Goal: Task Accomplishment & Management: Complete application form

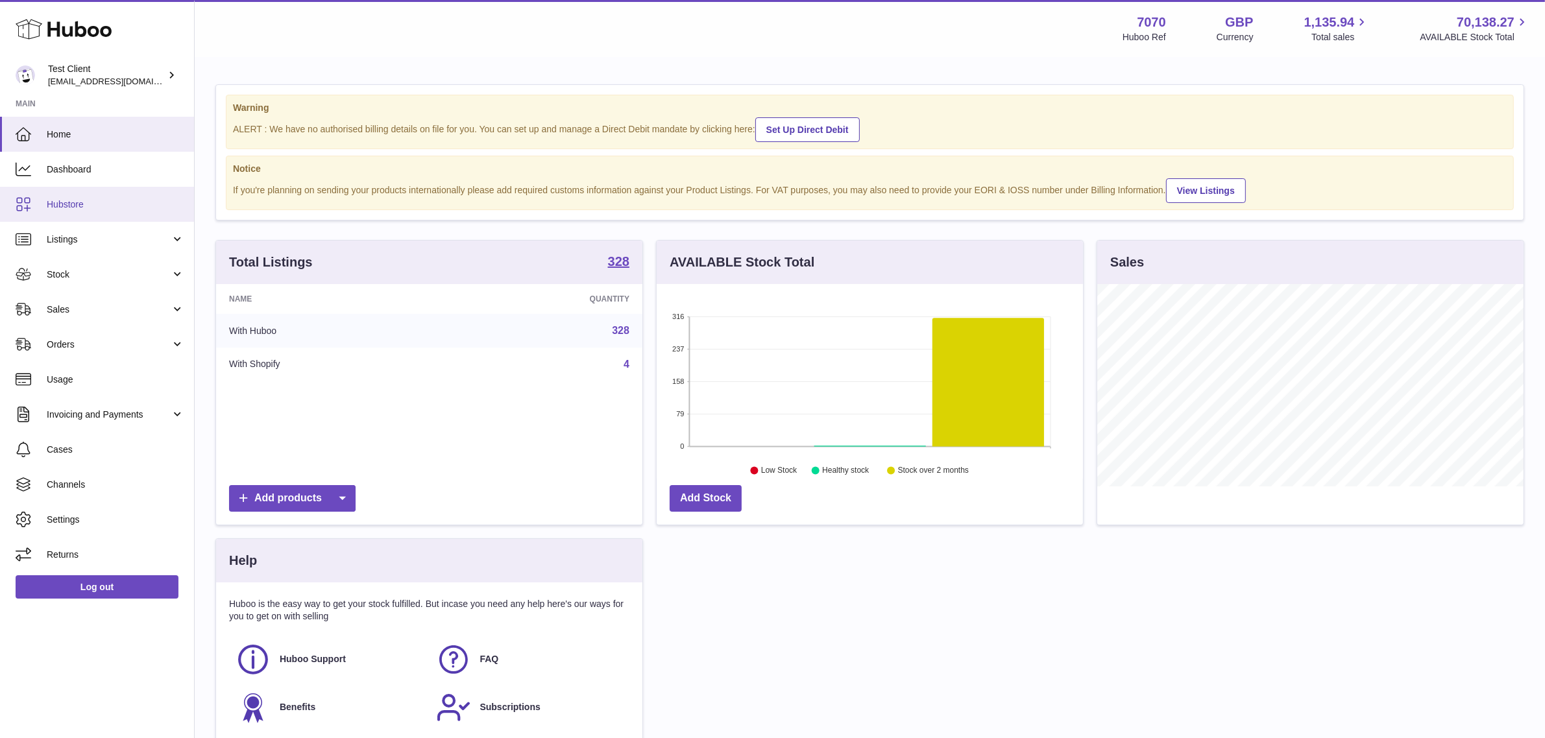
scroll to position [202, 426]
click at [106, 241] on span "Listings" at bounding box center [109, 240] width 124 height 12
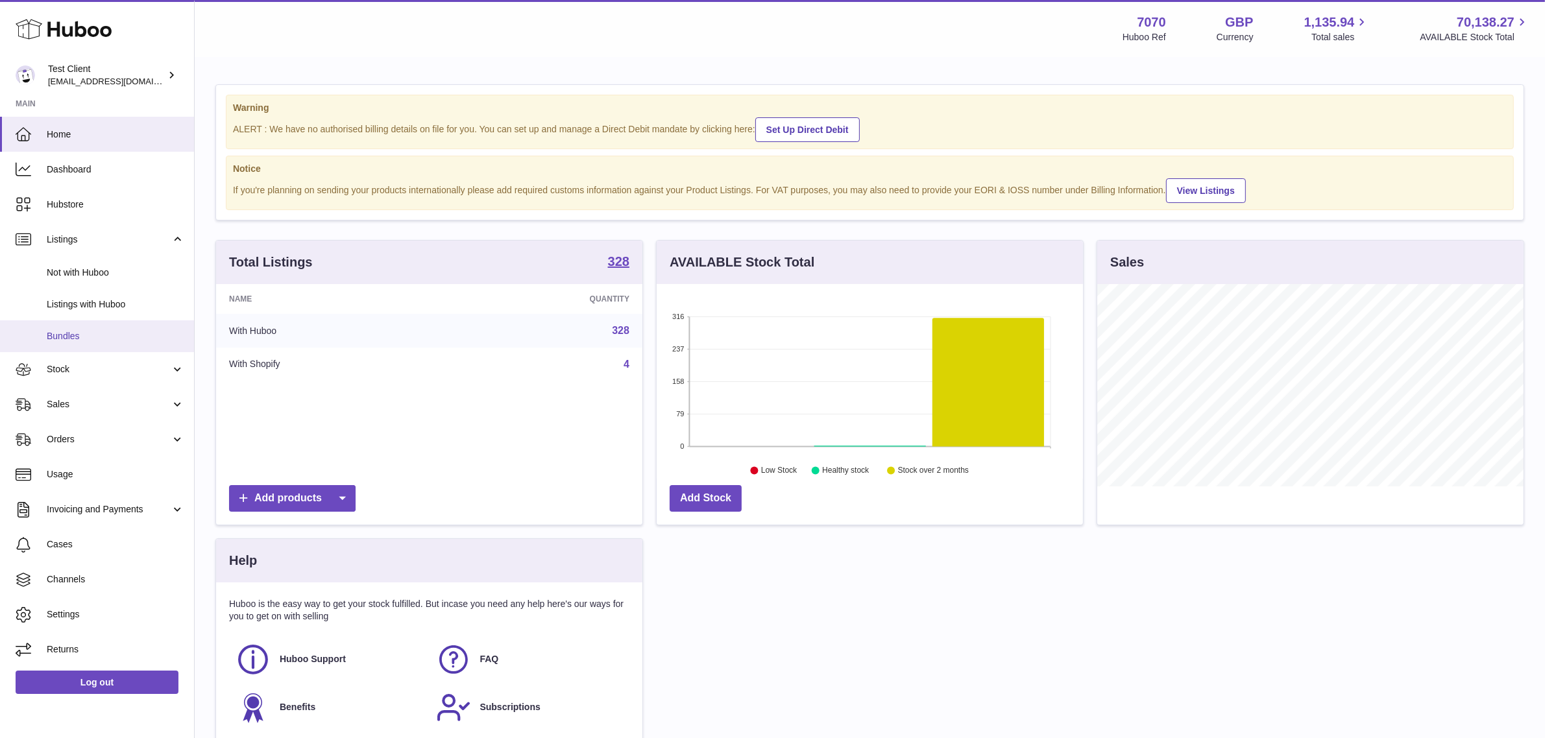
click at [82, 333] on span "Bundles" at bounding box center [116, 336] width 138 height 12
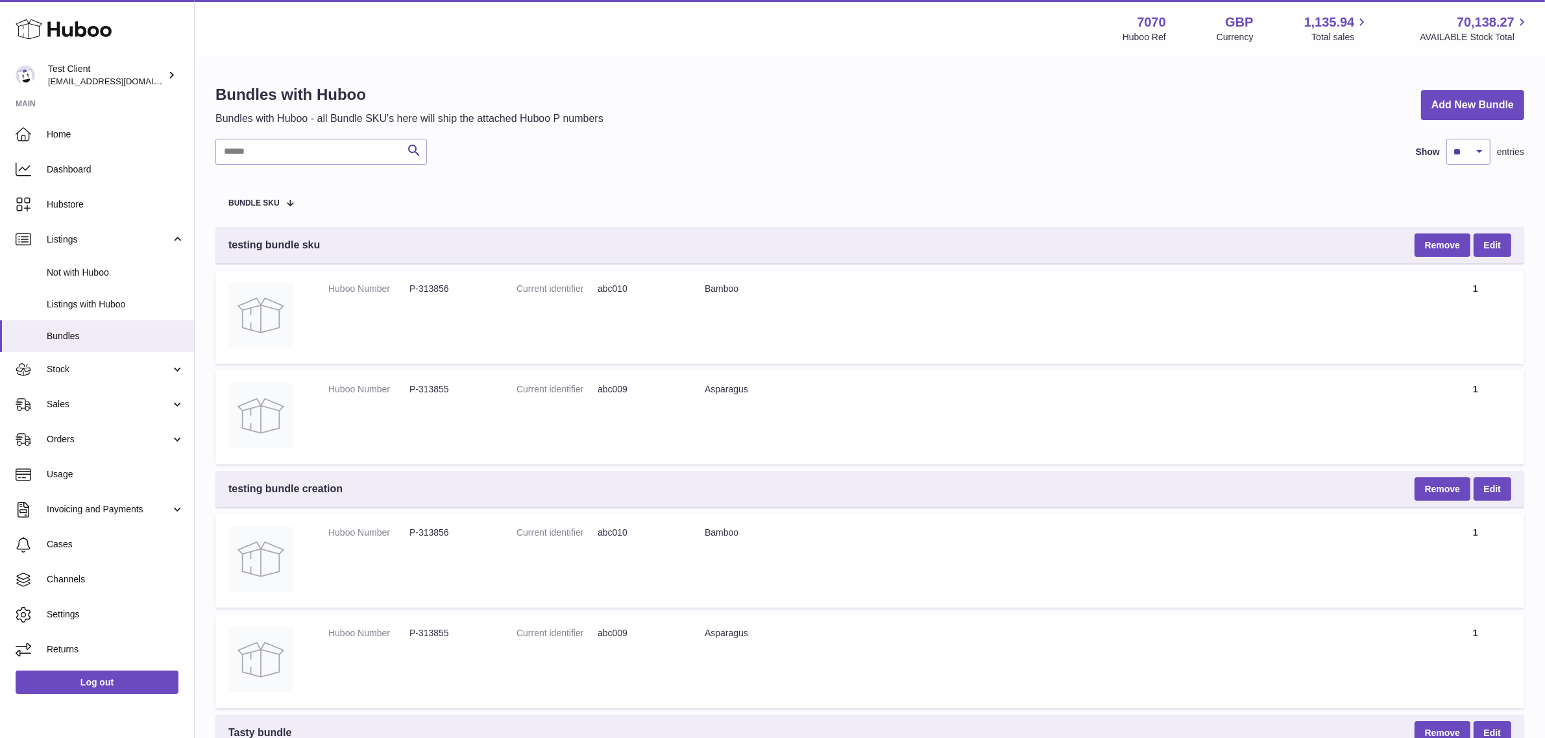
drag, startPoint x: 744, startPoint y: 120, endPoint x: 760, endPoint y: 121, distance: 16.2
click at [744, 120] on div "Bundles with Huboo Bundles with Huboo - all Bundle SKU's here will ship the att…" at bounding box center [869, 105] width 1309 height 42
click at [73, 302] on span "Listings with Huboo" at bounding box center [116, 305] width 138 height 12
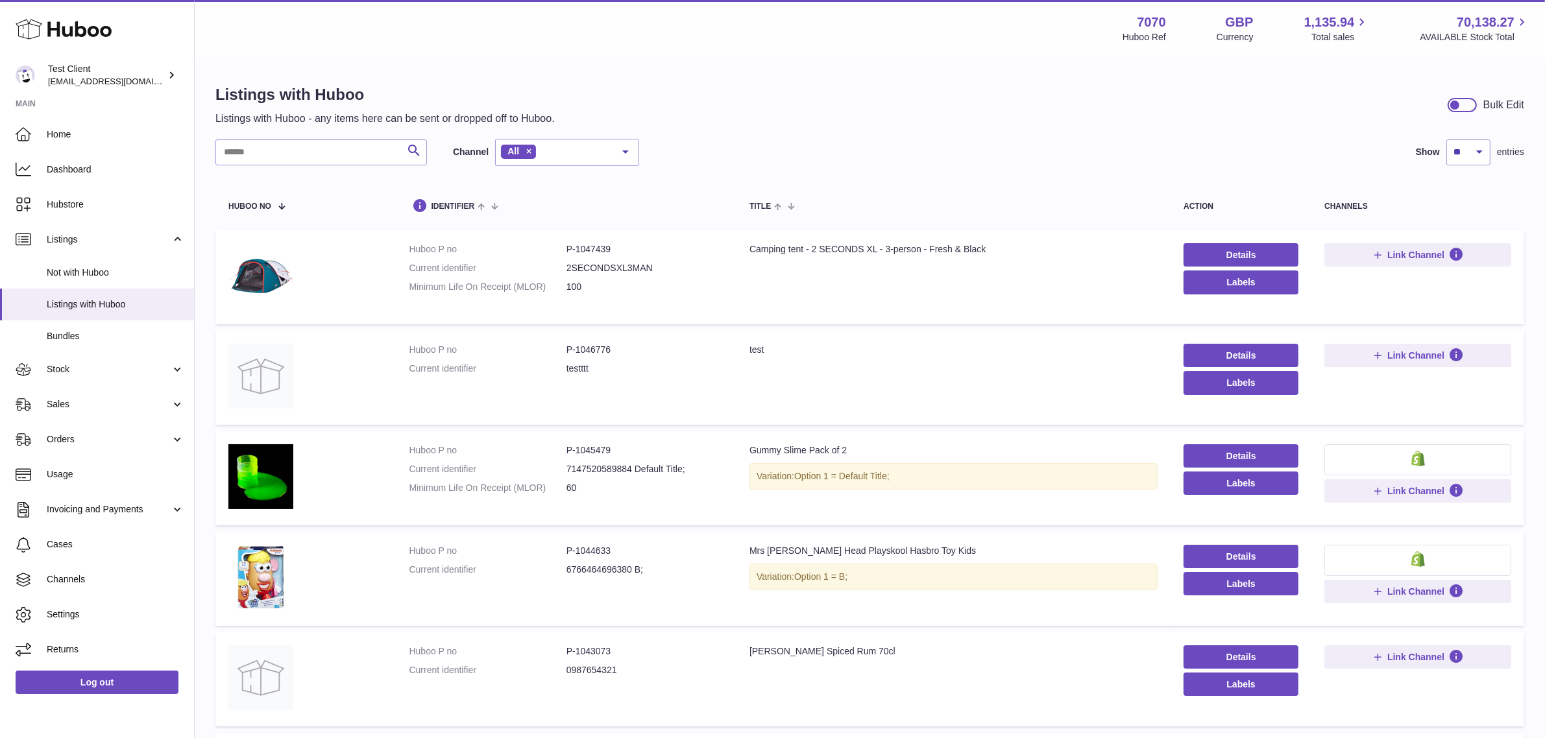
click at [598, 251] on dd "P-1047439" at bounding box center [645, 249] width 157 height 12
click at [586, 348] on dd "P-1046776" at bounding box center [645, 350] width 157 height 12
click at [942, 313] on td "Title Camping tent - 2 SECONDS XL - 3-person - Fresh & Black" at bounding box center [954, 277] width 434 height 94
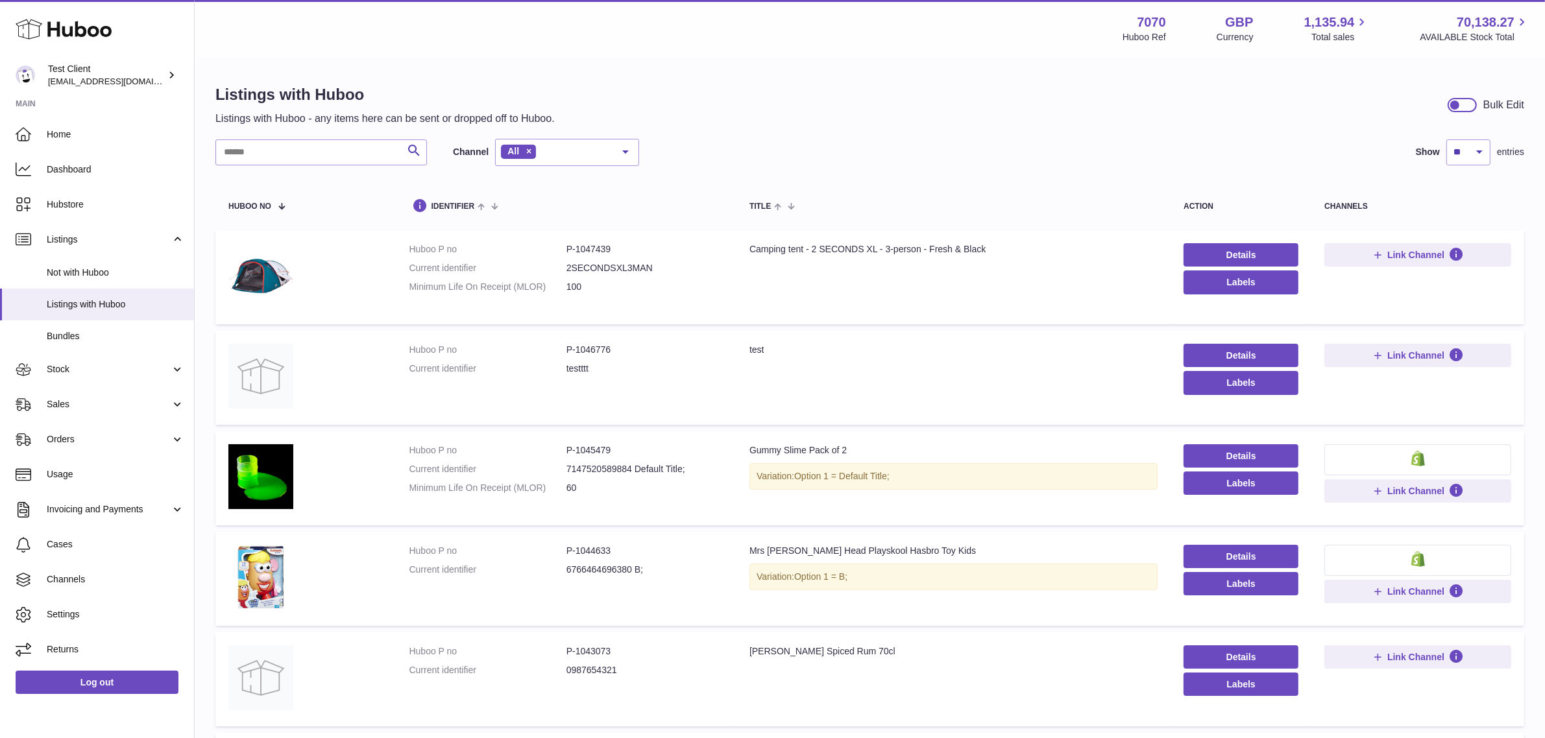
click at [601, 261] on dl "Huboo P no P-1047439 Current identifier 2SECONDSXL3MAN Minimum Life On Receipt …" at bounding box center [566, 271] width 314 height 56
click at [1194, 254] on link "Details" at bounding box center [1241, 254] width 115 height 23
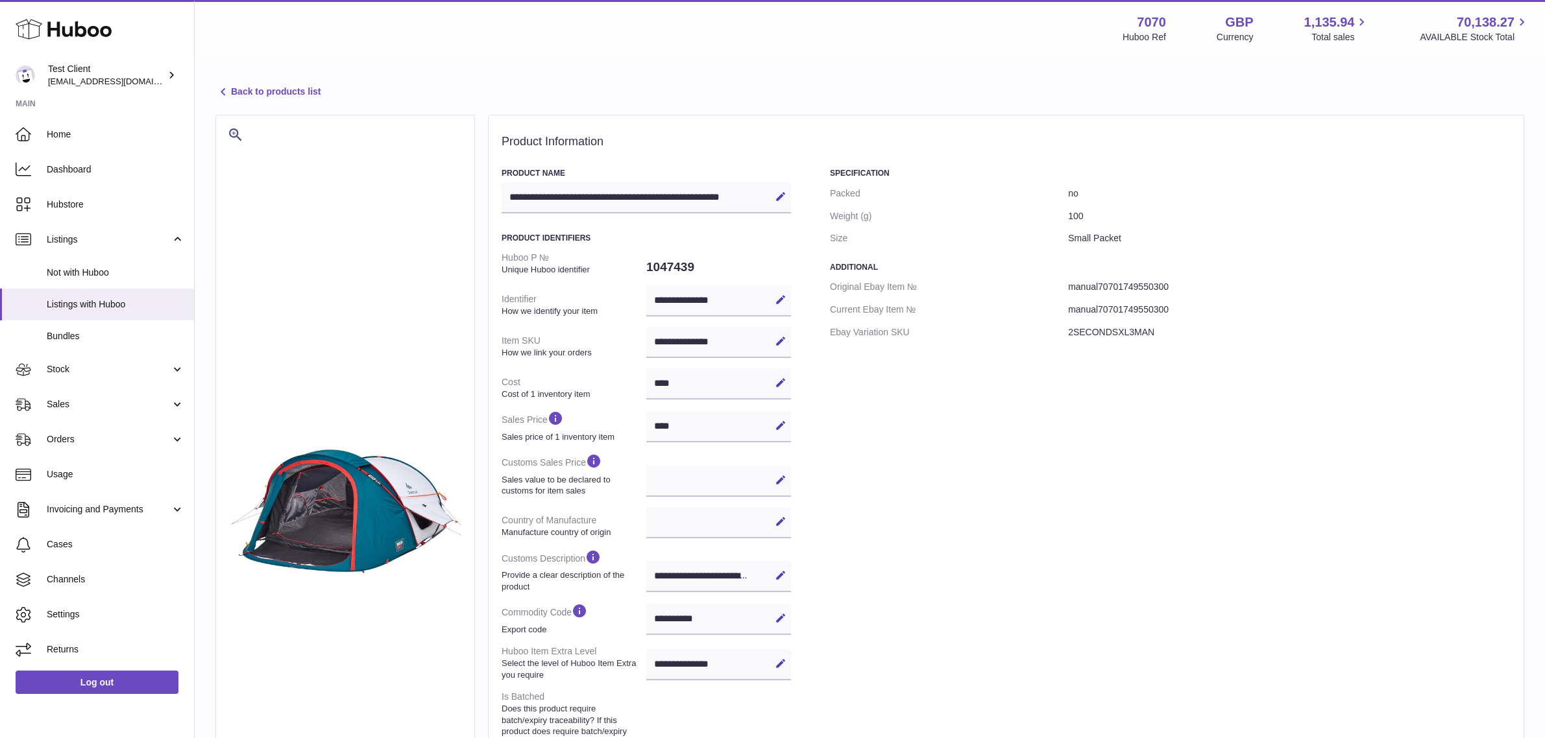
select select
select select "****"
click at [675, 339] on div "**********" at bounding box center [718, 342] width 145 height 31
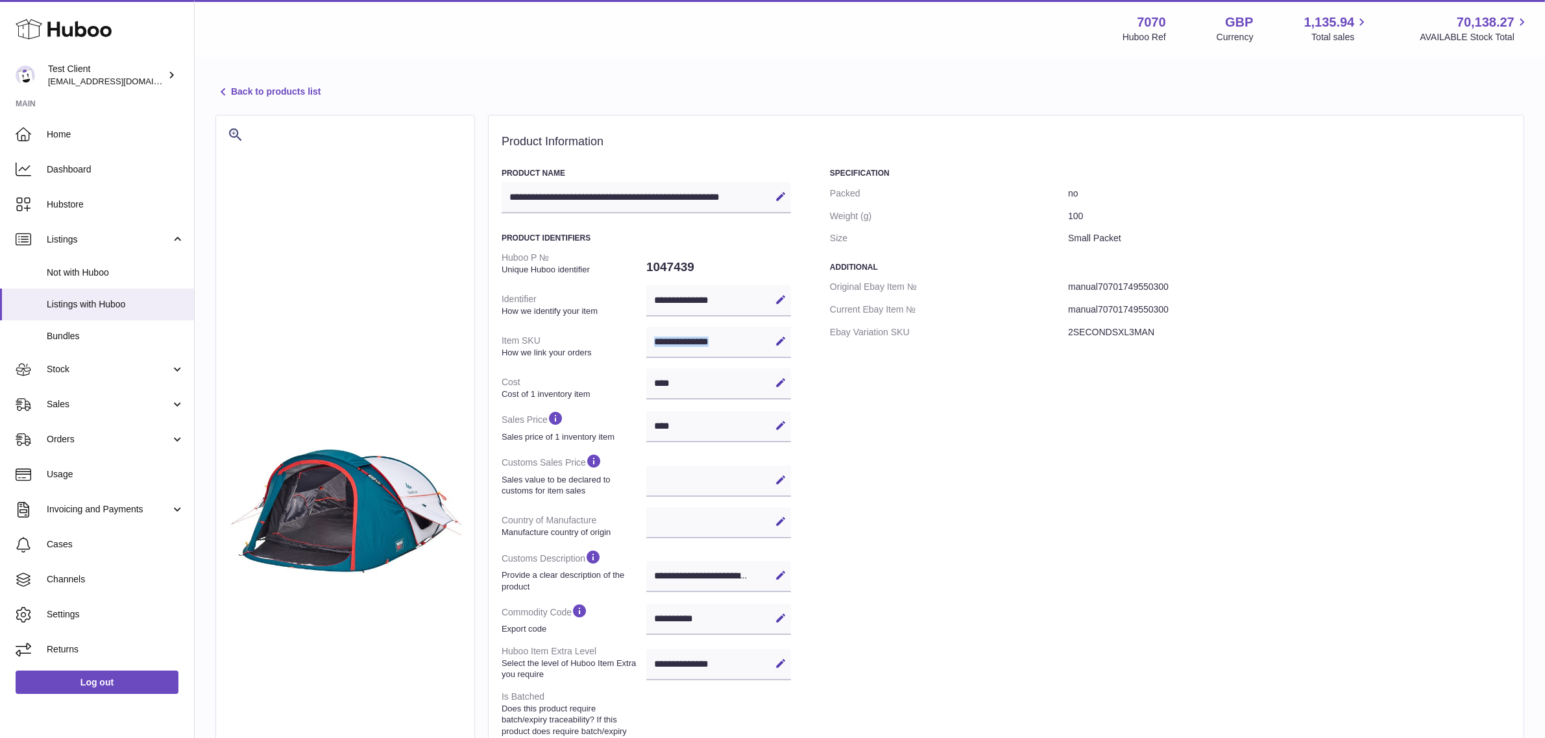
click at [241, 92] on link "Back to products list" at bounding box center [267, 92] width 105 height 16
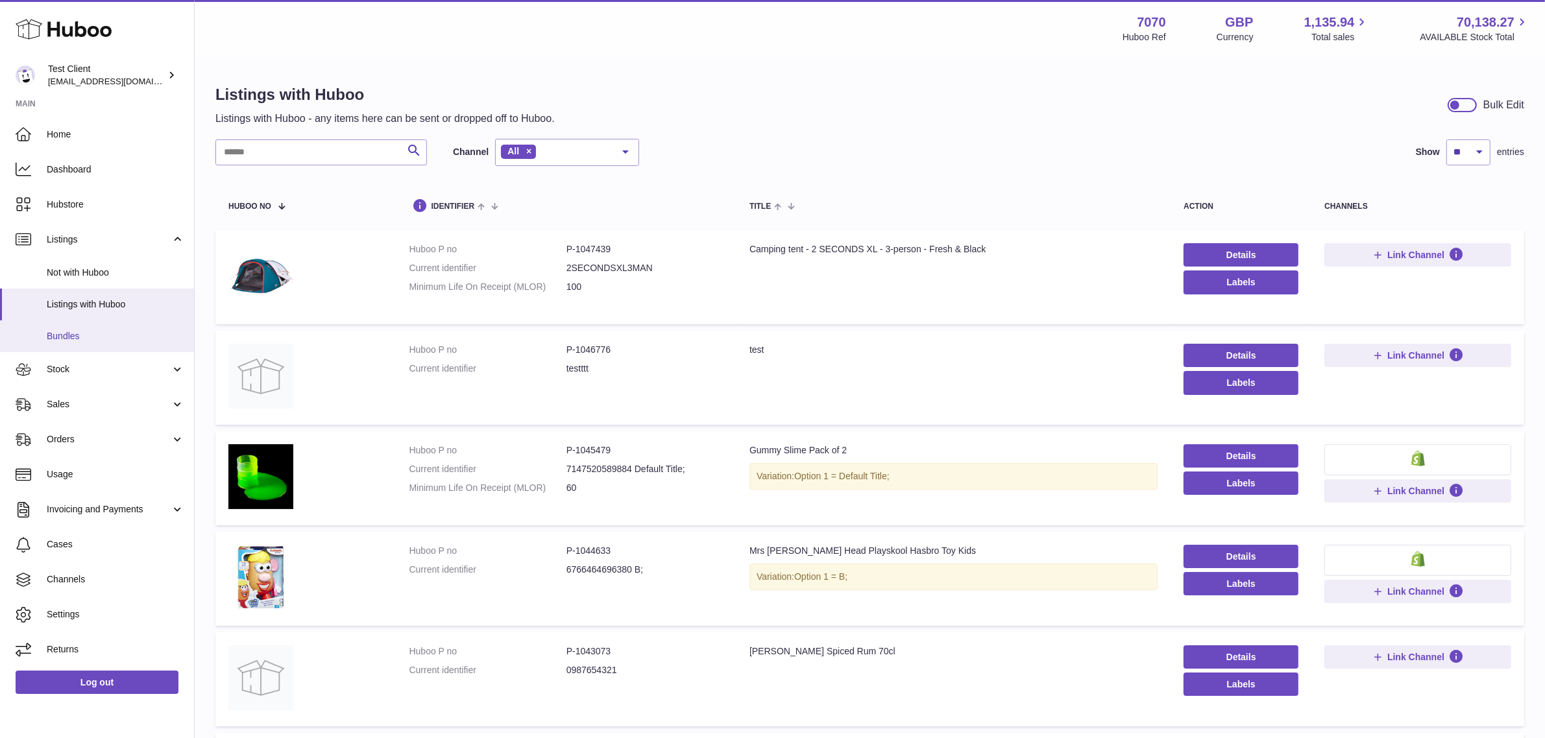
click at [79, 345] on link "Bundles" at bounding box center [97, 337] width 194 height 32
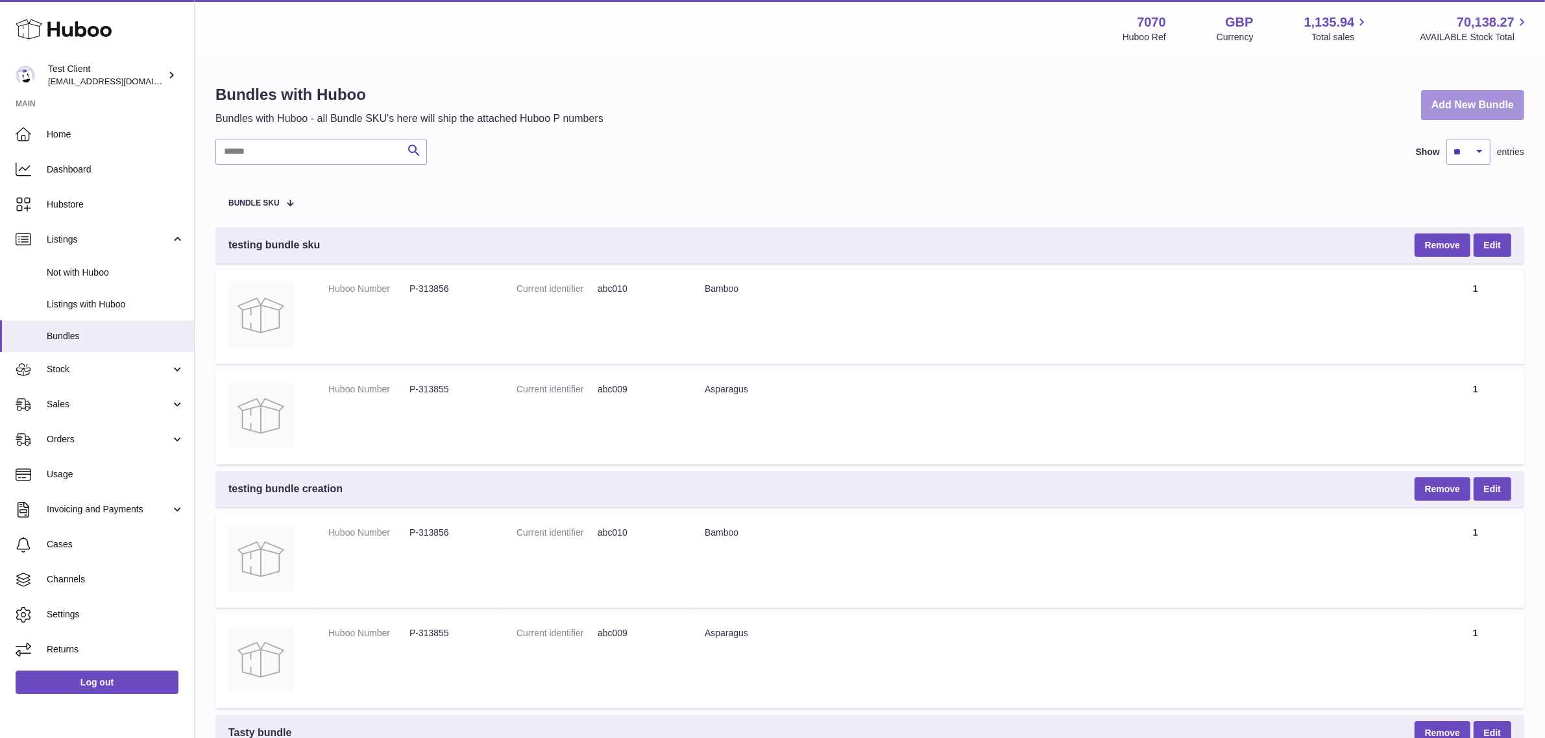
click at [1467, 97] on link "Add New Bundle" at bounding box center [1472, 105] width 103 height 30
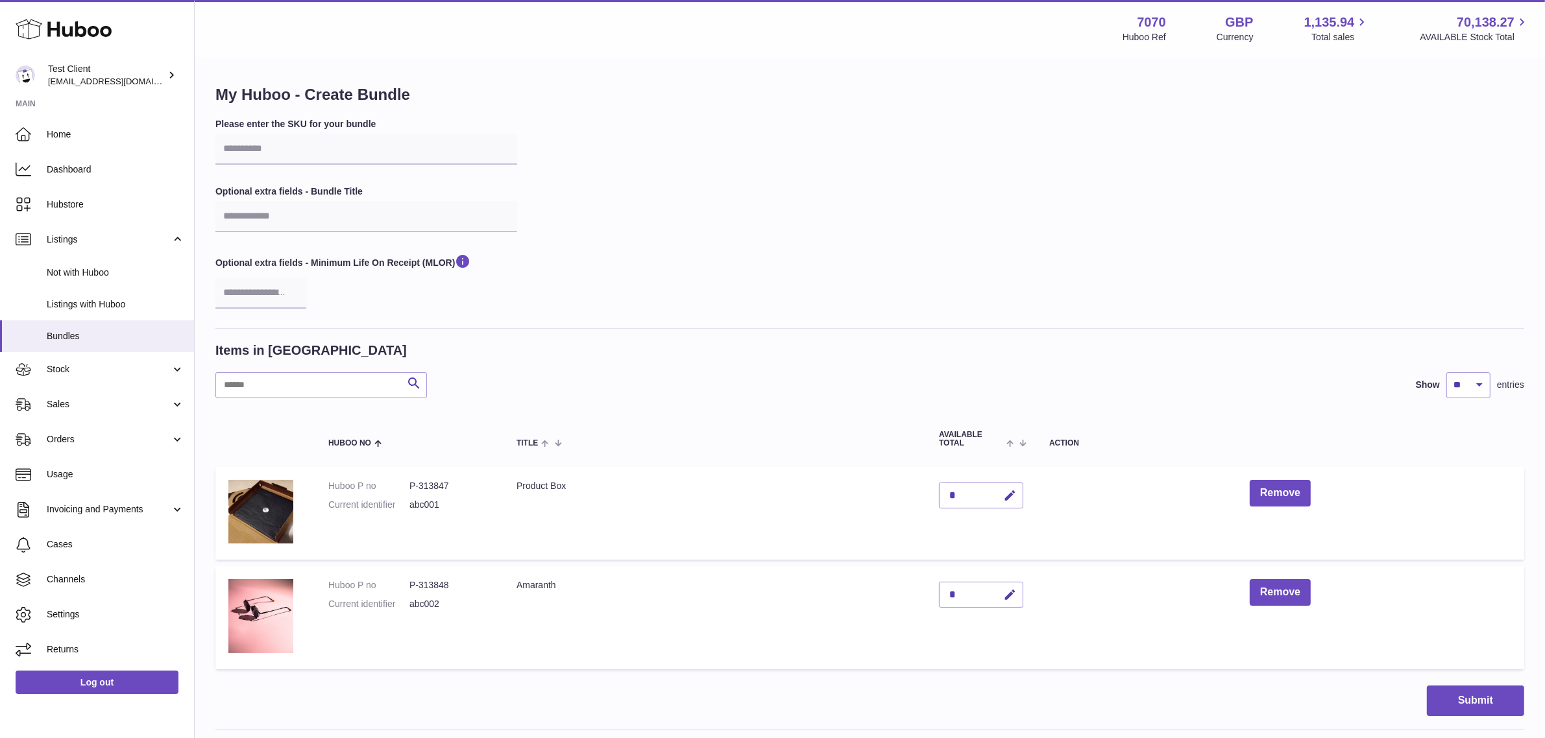
click at [439, 481] on dd "P-313847" at bounding box center [449, 486] width 81 height 12
copy dd "313847"
click at [838, 304] on div "Please enter the SKU for your bundle Optional extra fields - Bundle Title Optio…" at bounding box center [869, 223] width 1309 height 210
click at [1311, 482] on button "Remove" at bounding box center [1280, 493] width 61 height 27
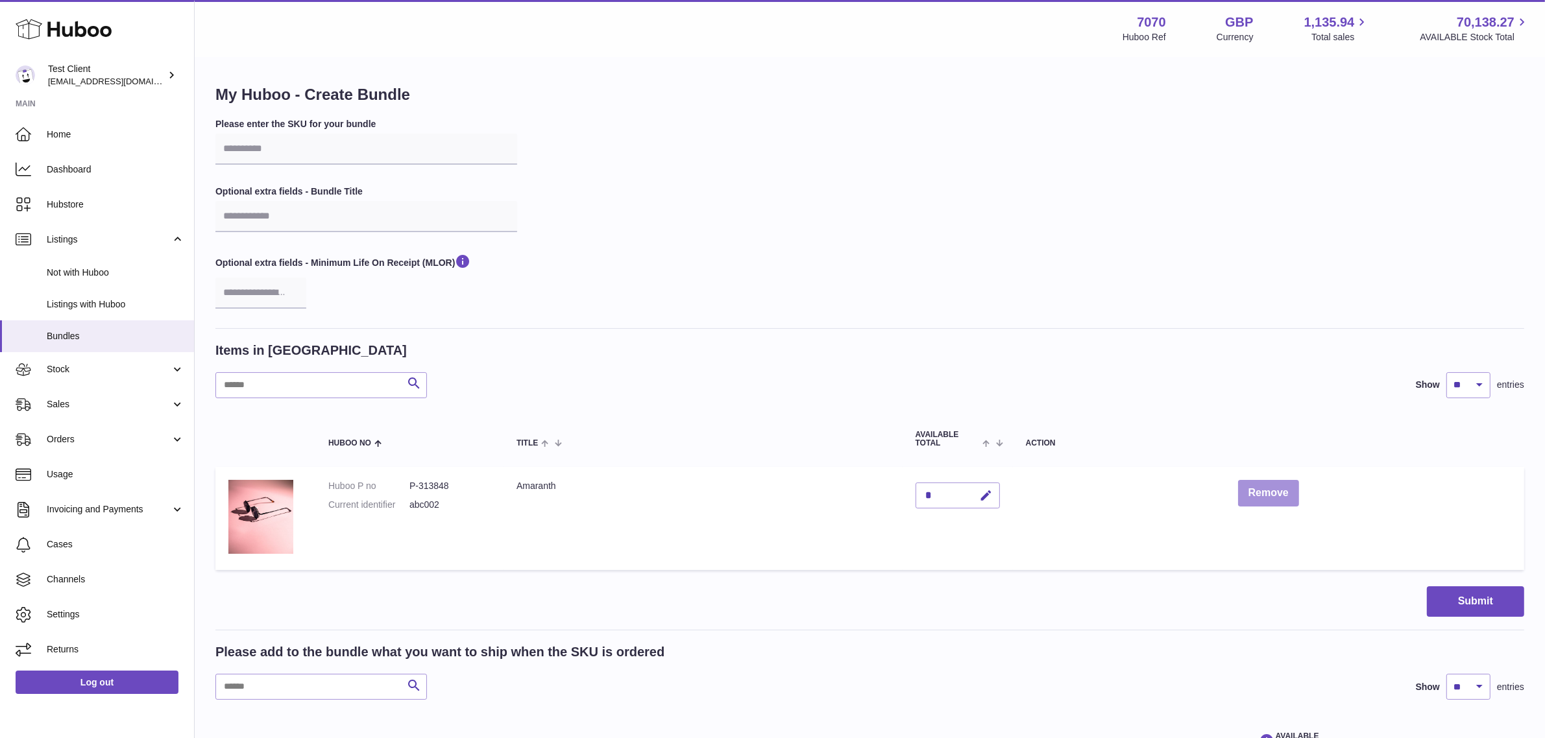
click at [1274, 491] on button "Remove" at bounding box center [1268, 493] width 61 height 27
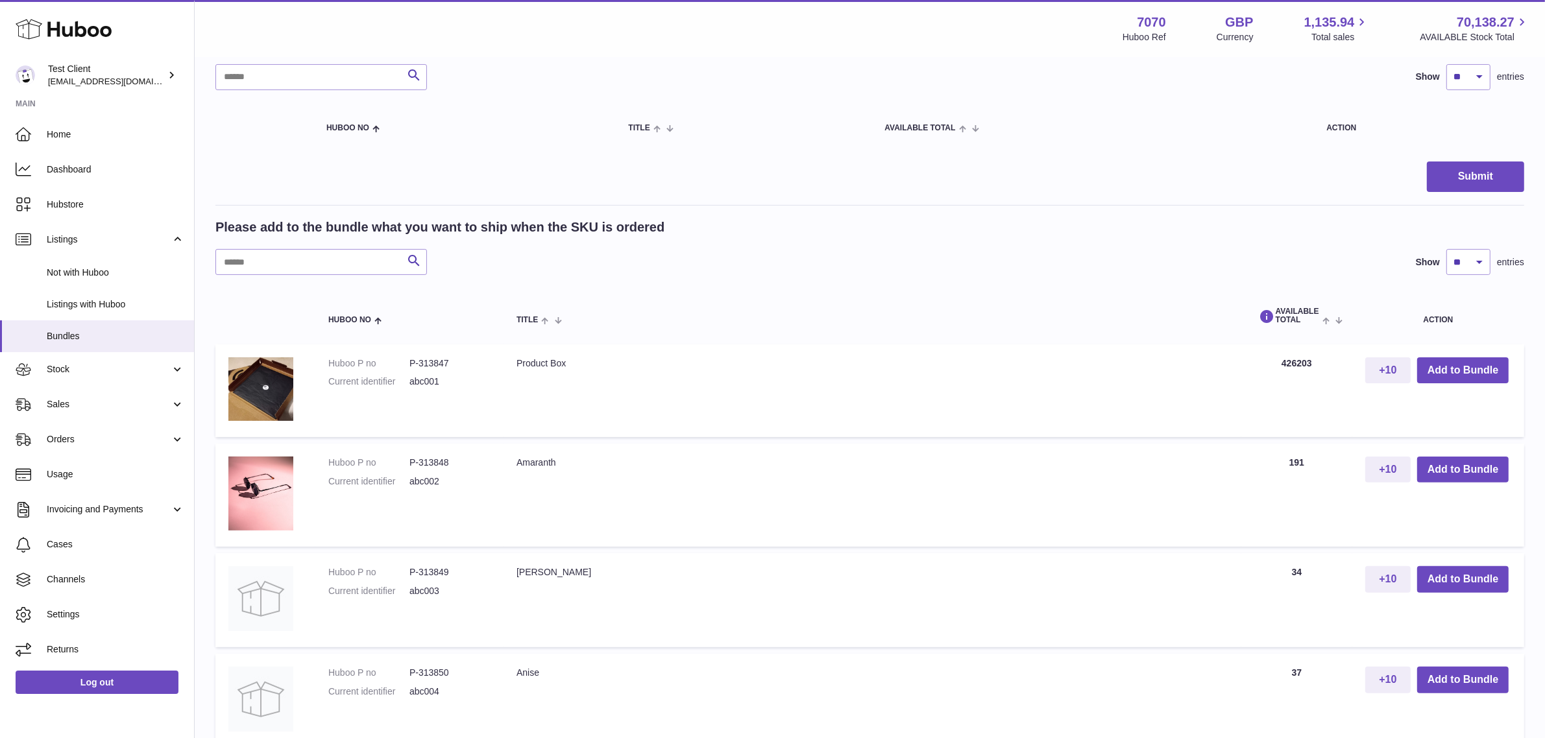
scroll to position [324, 0]
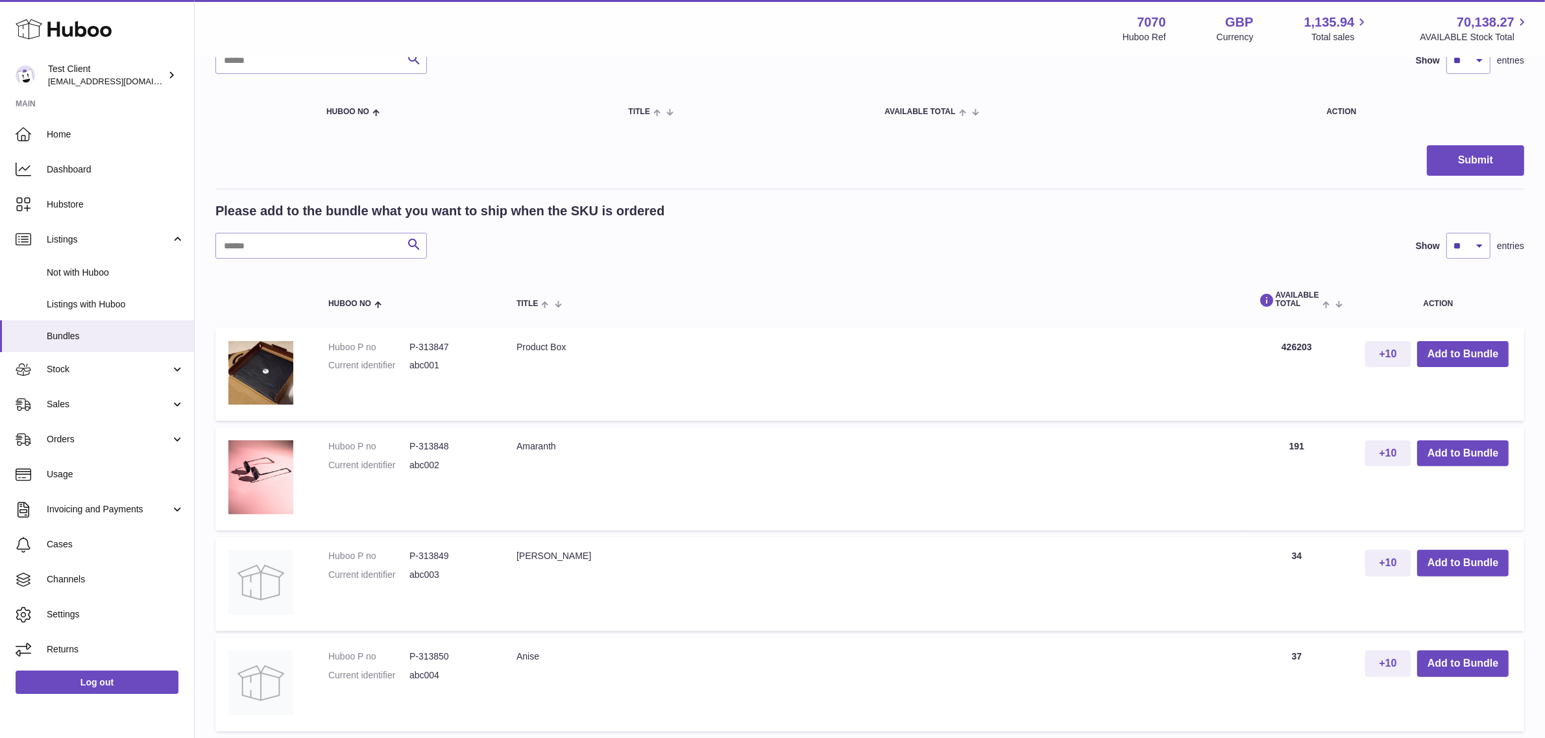
click at [432, 342] on dd "P-313847" at bounding box center [449, 347] width 81 height 12
click at [420, 361] on dd "abc001" at bounding box center [449, 366] width 81 height 12
click at [483, 374] on dl "Huboo P no P-313847 Current identifier abc001" at bounding box center [409, 360] width 162 height 38
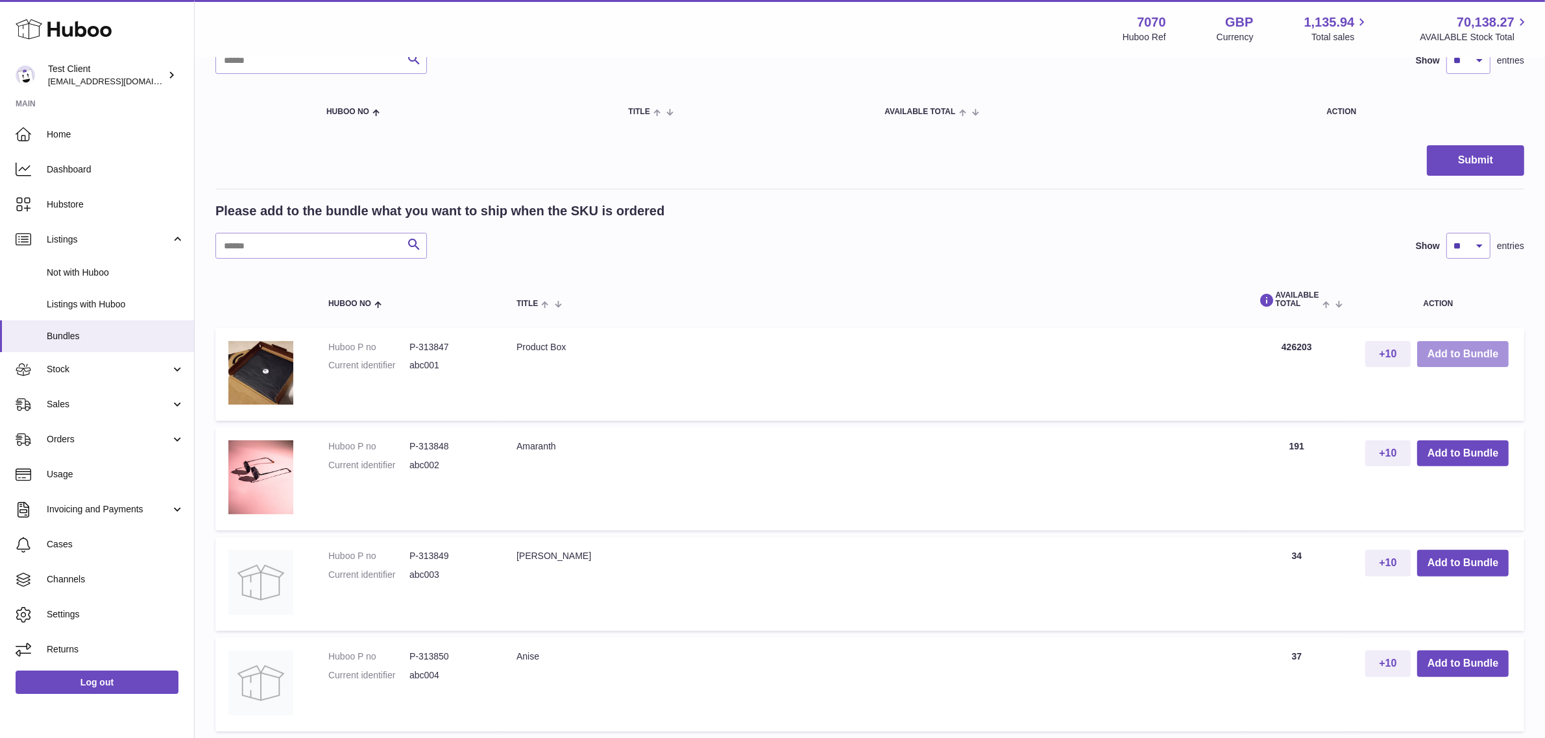
click at [1450, 361] on button "Add to Bundle" at bounding box center [1462, 354] width 91 height 27
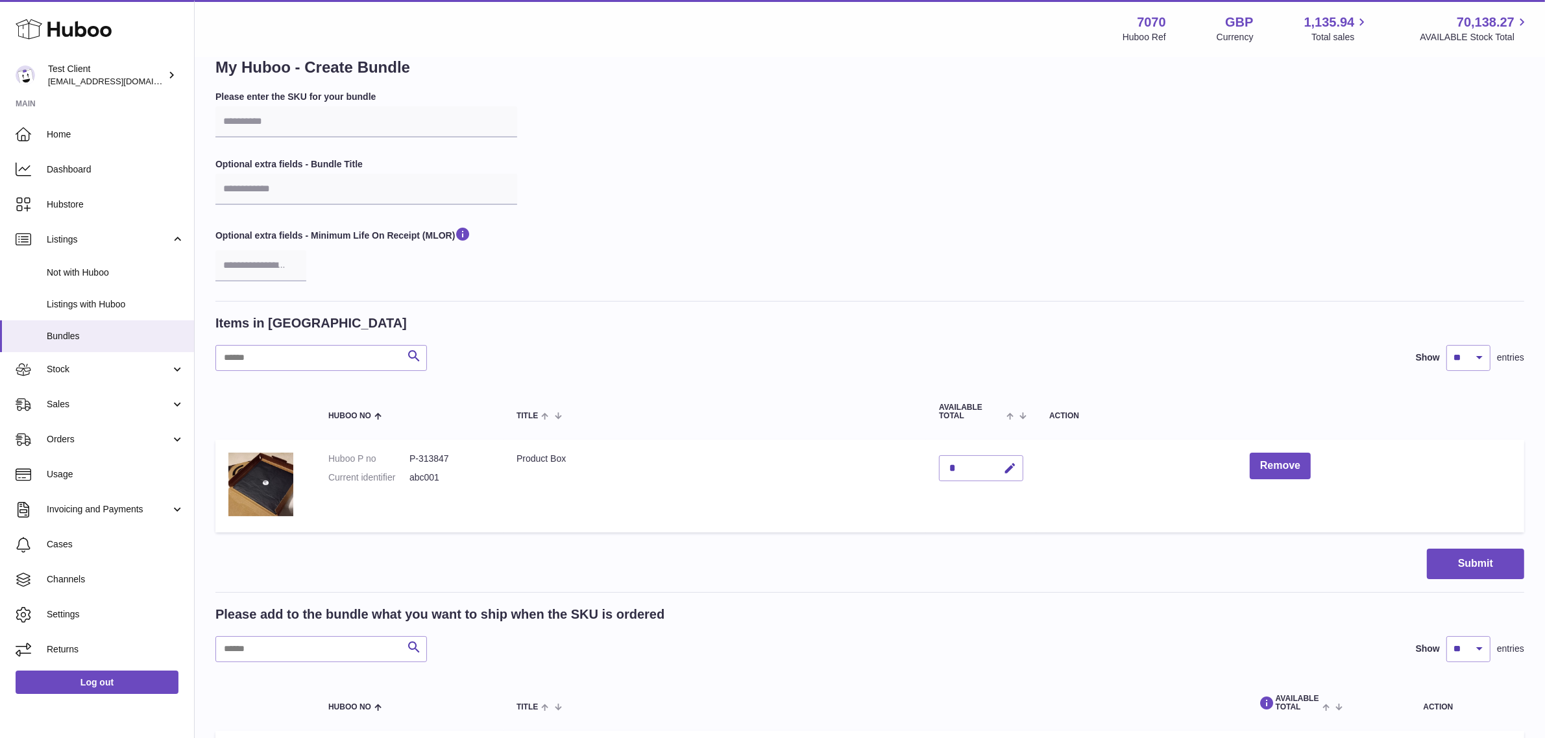
scroll to position [0, 0]
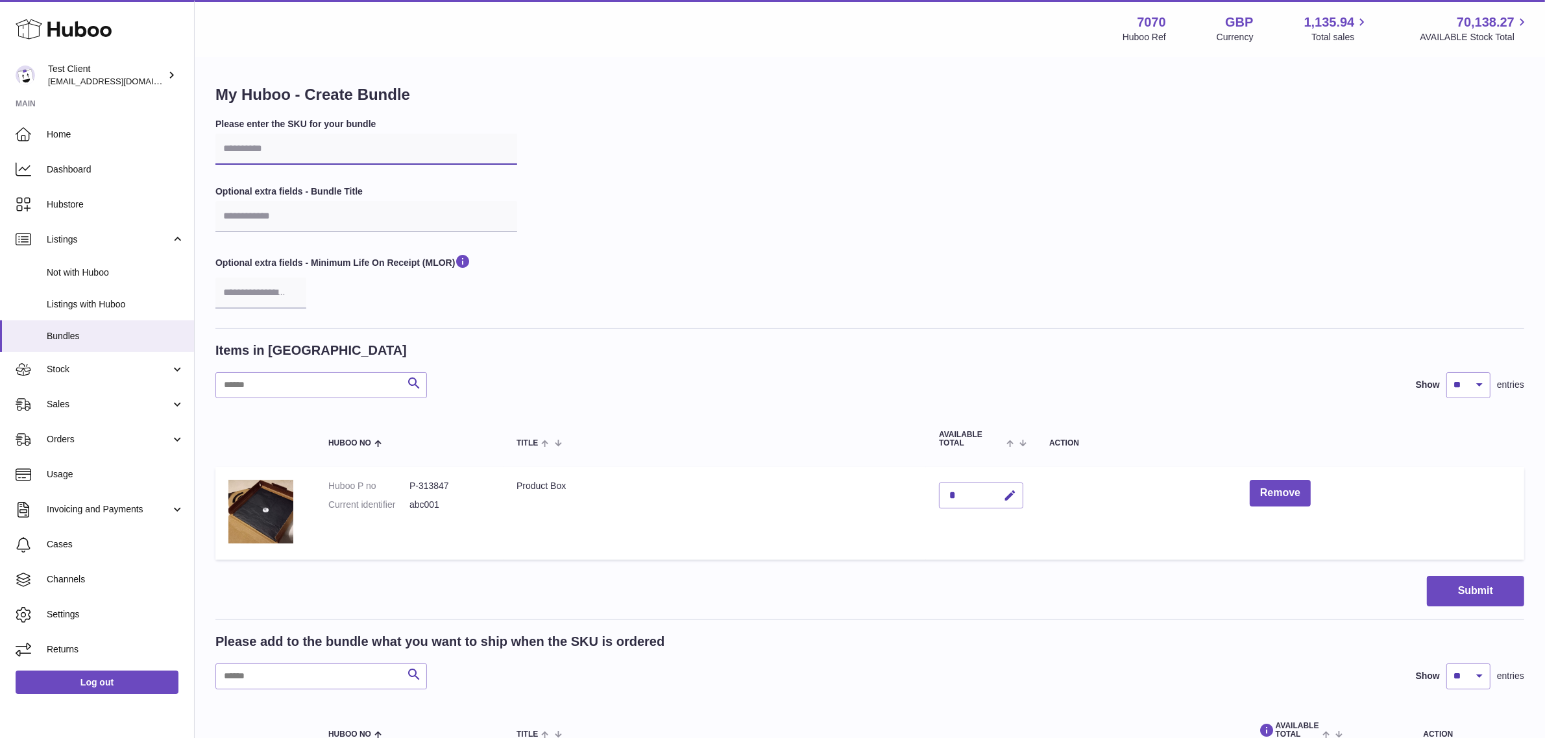
click at [277, 157] on input "text" at bounding box center [366, 149] width 302 height 31
type input "******"
click at [1452, 594] on button "Submit" at bounding box center [1475, 591] width 97 height 30
